Goal: Task Accomplishment & Management: Use online tool/utility

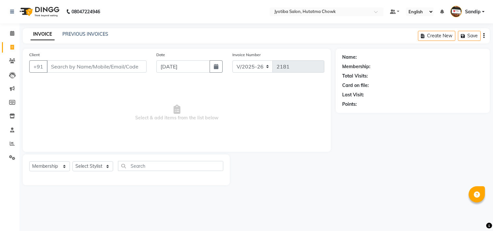
select select "556"
select select "membership"
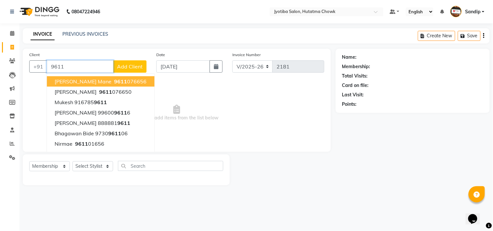
click at [90, 79] on button "[PERSON_NAME] mane 9611 076656" at bounding box center [101, 81] width 108 height 10
type input "9611076656"
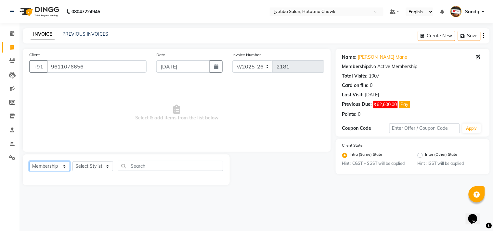
click at [51, 164] on select "Select Service Product Membership Package Voucher Prepaid Gift Card" at bounding box center [49, 166] width 41 height 10
select select "service"
click at [29, 162] on select "Select Service Product Membership Package Voucher Prepaid Gift Card" at bounding box center [49, 166] width 41 height 10
click at [87, 171] on select "Select Stylist [PERSON_NAME] [PERSON_NAME] [PERSON_NAME] [PERSON_NAME] prem RAH…" at bounding box center [92, 166] width 41 height 10
select select "84596"
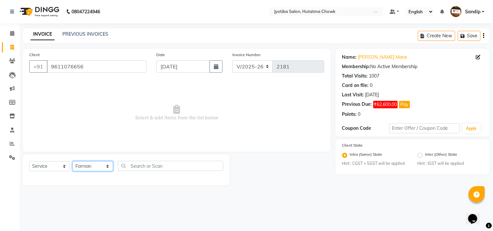
click at [72, 162] on select "Select Stylist [PERSON_NAME] [PERSON_NAME] [PERSON_NAME] [PERSON_NAME] prem RAH…" at bounding box center [92, 166] width 41 height 10
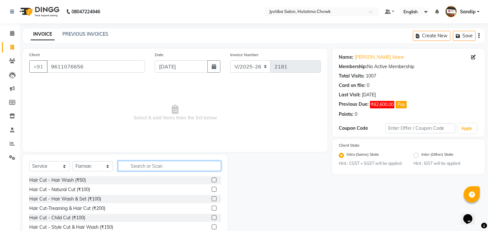
click at [144, 166] on input "text" at bounding box center [169, 166] width 103 height 10
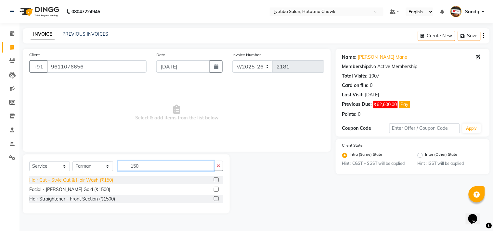
type input "150"
click at [104, 181] on div "Hair Cut - Style Cut & Hair Wash (₹150)" at bounding box center [71, 180] width 84 height 7
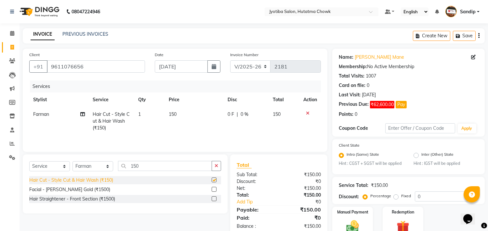
checkbox input "false"
click at [215, 164] on button "button" at bounding box center [216, 166] width 9 height 10
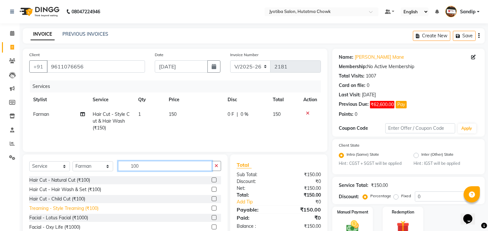
type input "100"
click at [82, 209] on div "Treaming - Style Treaming (₹100)" at bounding box center [63, 208] width 69 height 7
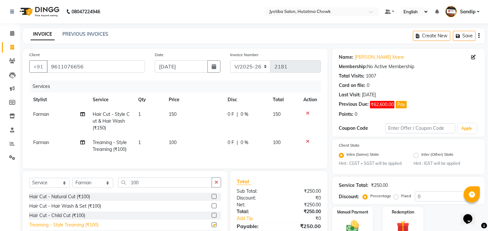
checkbox input "false"
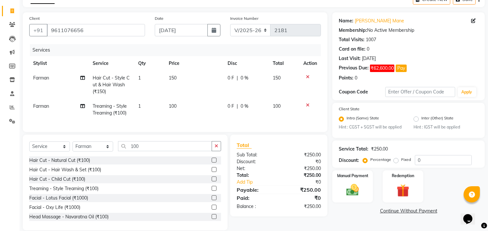
scroll to position [51, 0]
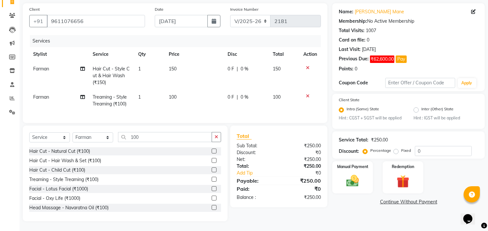
click at [390, 199] on link "Continue Without Payment" at bounding box center [408, 202] width 150 height 7
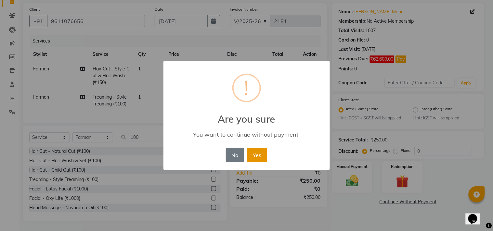
click at [259, 151] on button "Yes" at bounding box center [257, 155] width 20 height 14
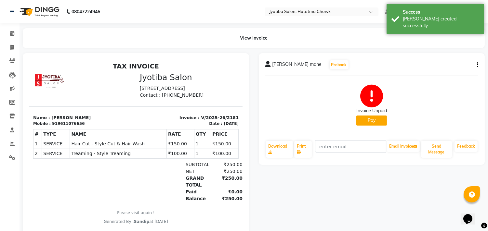
click at [363, 123] on button "Pay" at bounding box center [371, 121] width 31 height 10
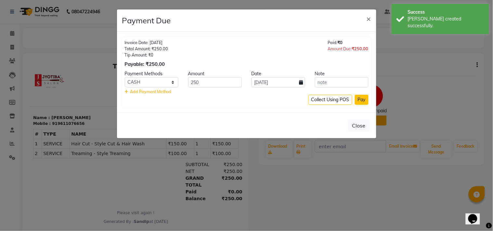
click at [359, 97] on button "Pay" at bounding box center [362, 100] width 14 height 10
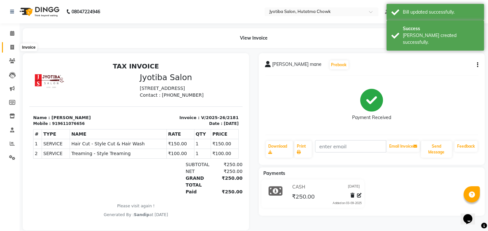
click at [11, 45] on icon at bounding box center [12, 47] width 4 height 5
select select "556"
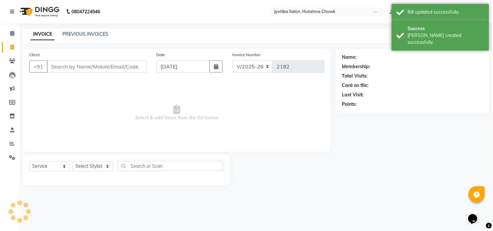
select select "membership"
click at [82, 37] on div "PREVIOUS INVOICES" at bounding box center [85, 34] width 46 height 7
click at [82, 37] on link "PREVIOUS INVOICES" at bounding box center [85, 34] width 46 height 6
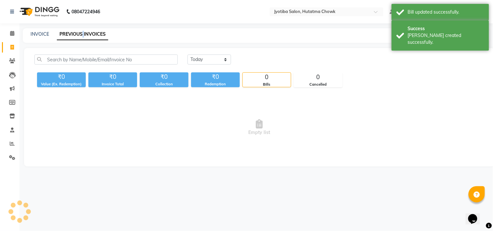
click at [82, 37] on link "PREVIOUS INVOICES" at bounding box center [82, 35] width 51 height 12
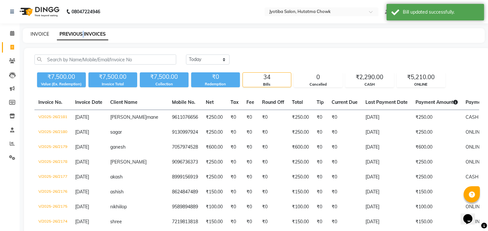
click at [40, 33] on link "INVOICE" at bounding box center [40, 34] width 19 height 6
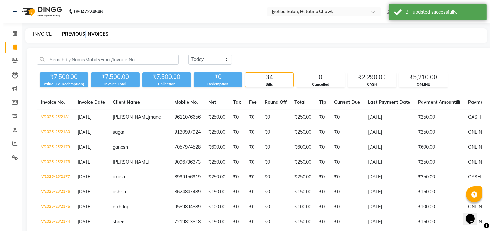
select select "service"
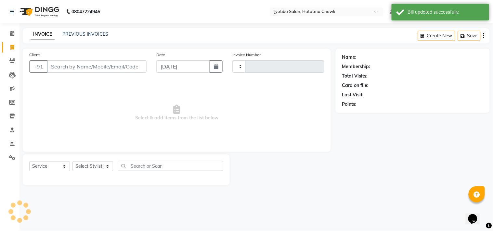
type input "2182"
select select "membership"
select select "556"
